Goal: Transaction & Acquisition: Purchase product/service

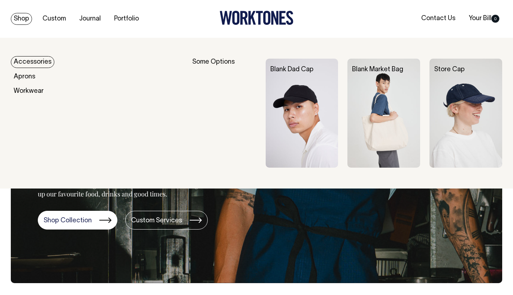
click at [292, 104] on img at bounding box center [302, 113] width 73 height 109
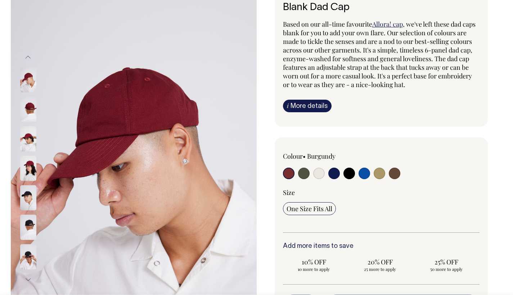
click at [22, 110] on img at bounding box center [28, 109] width 16 height 25
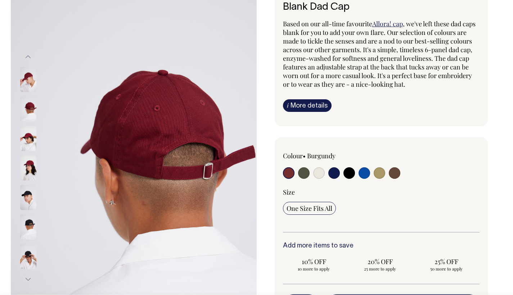
scroll to position [54, 0]
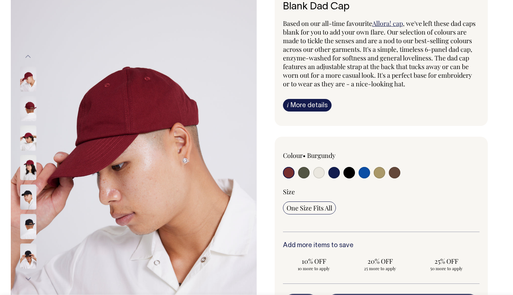
click at [347, 168] on input "radio" at bounding box center [349, 173] width 12 height 12
radio input "true"
select select "Black"
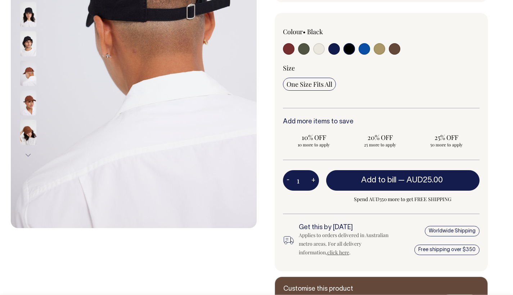
scroll to position [179, 0]
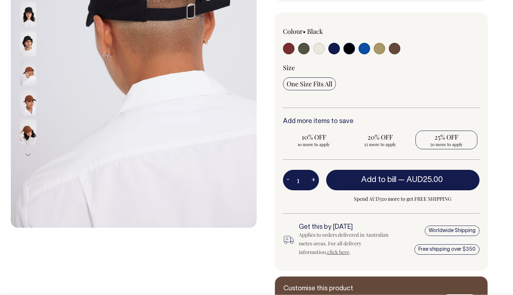
click at [451, 141] on span "50 more to apply" at bounding box center [446, 144] width 55 height 6
click at [451, 141] on input "25% OFF 50 more to apply" at bounding box center [446, 140] width 62 height 19
radio input "true"
type input "50"
radio input "true"
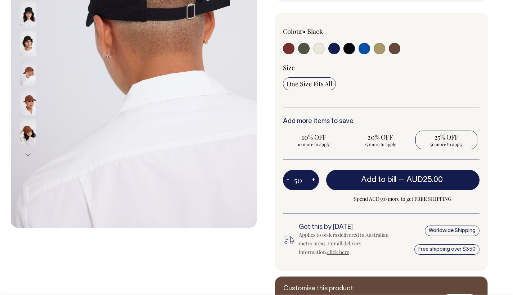
select select
type input "50"
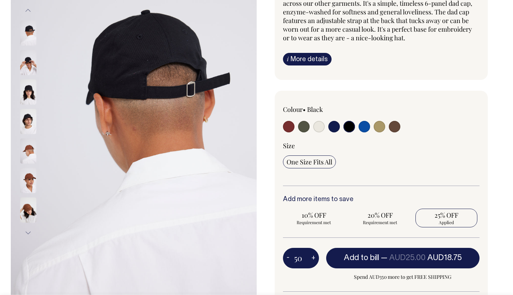
scroll to position [100, 0]
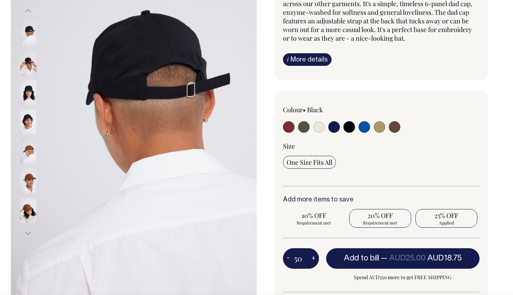
click at [374, 219] on span "20% OFF" at bounding box center [380, 215] width 55 height 9
click at [374, 219] on input "20% OFF Requirement met" at bounding box center [380, 218] width 62 height 19
radio input "true"
type input "25"
radio input "true"
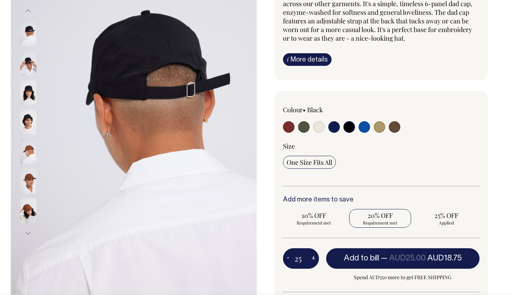
radio input "false"
select select
type input "25"
click at [375, 217] on span "20% OFF" at bounding box center [380, 215] width 55 height 9
click at [375, 217] on input "20% OFF Applied" at bounding box center [380, 218] width 62 height 19
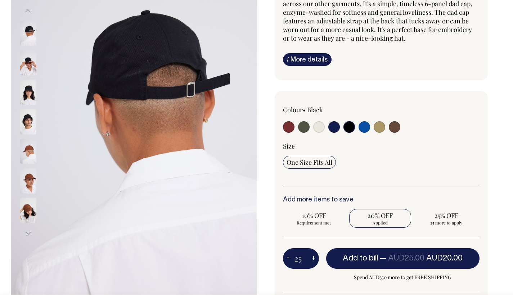
click at [312, 235] on div "Add more items to save 10% OFF Requirement met 20% OFF Applied 25% OFF 25 more …" at bounding box center [381, 218] width 197 height 42
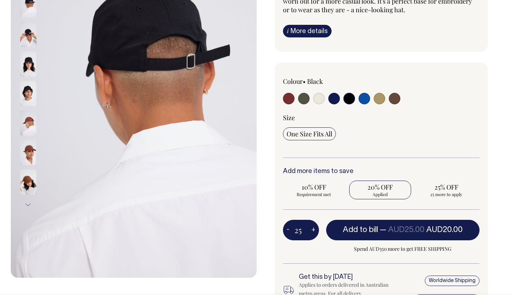
scroll to position [129, 0]
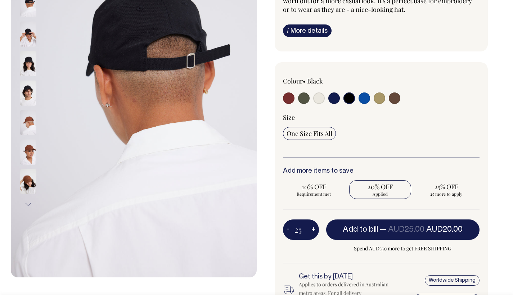
click at [312, 229] on button "+" at bounding box center [313, 230] width 11 height 14
type input "26"
radio input "true"
type input "26"
click at [312, 229] on button "+" at bounding box center [313, 230] width 11 height 14
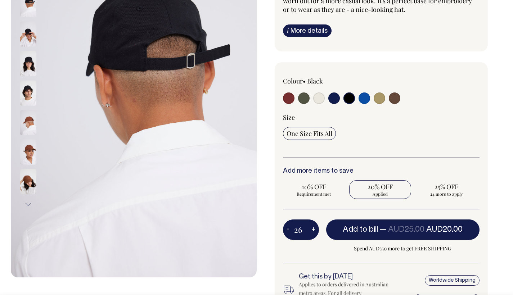
type input "27"
radio input "true"
type input "27"
click at [312, 229] on button "+" at bounding box center [313, 230] width 11 height 14
type input "28"
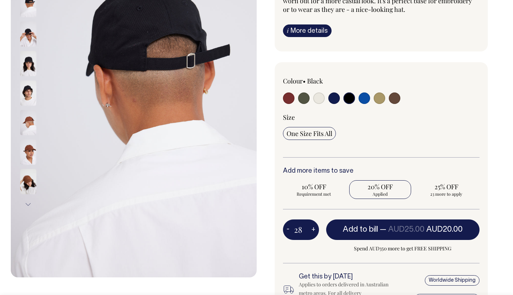
radio input "true"
type input "28"
click at [312, 229] on button "+" at bounding box center [313, 230] width 11 height 14
type input "29"
radio input "true"
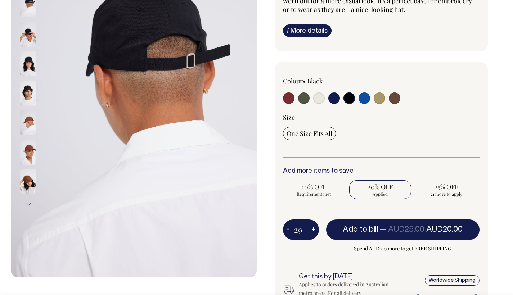
type input "29"
click at [312, 230] on button "+" at bounding box center [313, 230] width 11 height 14
type input "30"
radio input "true"
type input "30"
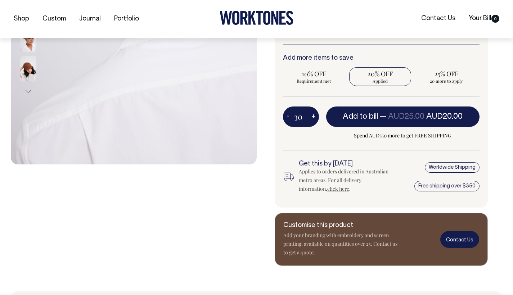
scroll to position [242, 0]
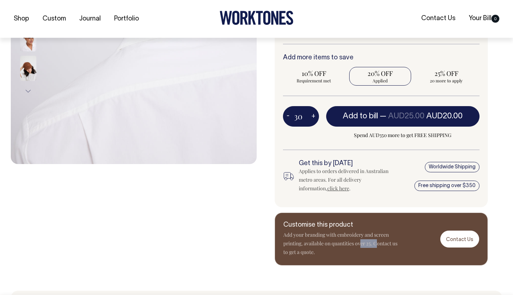
drag, startPoint x: 361, startPoint y: 242, endPoint x: 376, endPoint y: 244, distance: 15.2
click at [376, 244] on p "Add your branding with embroidery and screen printing, available on quantities …" at bounding box center [340, 244] width 115 height 26
click at [359, 250] on p "Add your branding with embroidery and screen printing, available on quantities …" at bounding box center [340, 244] width 115 height 26
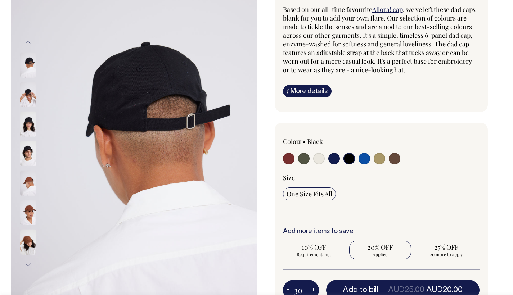
scroll to position [68, 0]
